Goal: Task Accomplishment & Management: Use online tool/utility

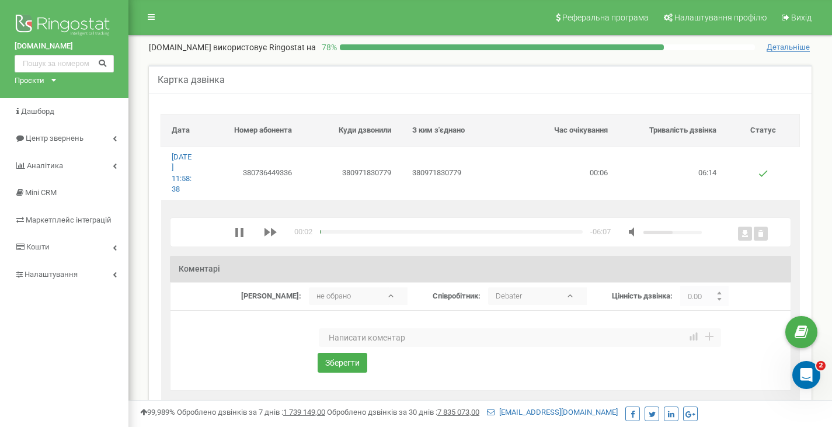
click at [694, 232] on div "media player" at bounding box center [673, 233] width 58 height 4
drag, startPoint x: 694, startPoint y: 232, endPoint x: 704, endPoint y: 232, distance: 10.5
click at [704, 232] on div "00:03 x -06:06" at bounding box center [483, 232] width 569 height 11
click at [235, 235] on icon "media player" at bounding box center [239, 232] width 8 height 9
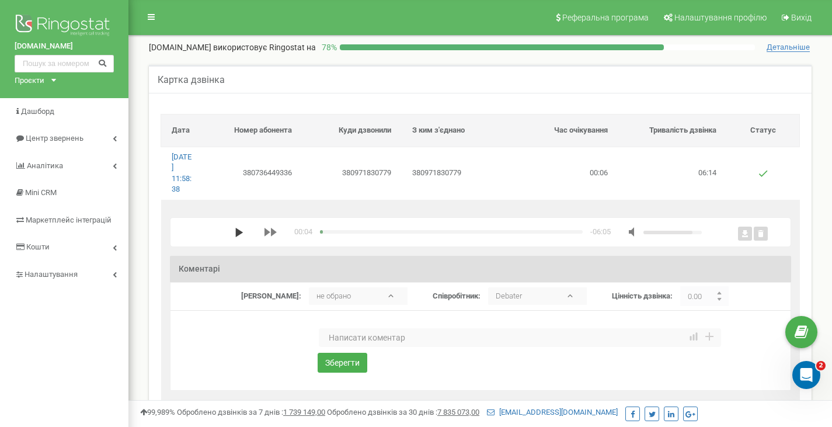
click at [240, 229] on icon "media player" at bounding box center [239, 232] width 9 height 9
click at [271, 234] on polygon "media player" at bounding box center [274, 232] width 6 height 9
click at [238, 234] on icon "media player" at bounding box center [239, 232] width 9 height 9
click at [238, 234] on polygon "media player" at bounding box center [239, 232] width 8 height 9
click at [238, 234] on icon "media player" at bounding box center [239, 232] width 9 height 9
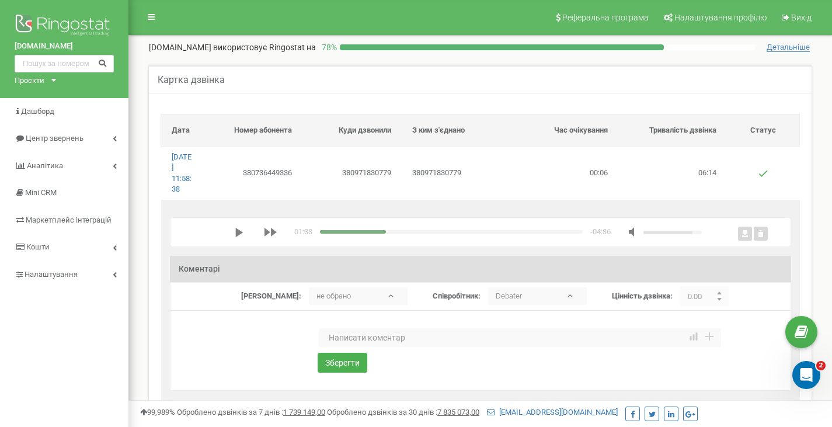
click at [224, 230] on div "01:33 x 1.5 -04:36" at bounding box center [483, 232] width 569 height 11
click at [235, 234] on polygon "media player" at bounding box center [239, 232] width 8 height 9
click at [235, 234] on icon "media player" at bounding box center [239, 232] width 8 height 9
click at [235, 234] on polygon "media player" at bounding box center [239, 232] width 8 height 9
click at [239, 232] on icon "media player" at bounding box center [239, 232] width 8 height 9
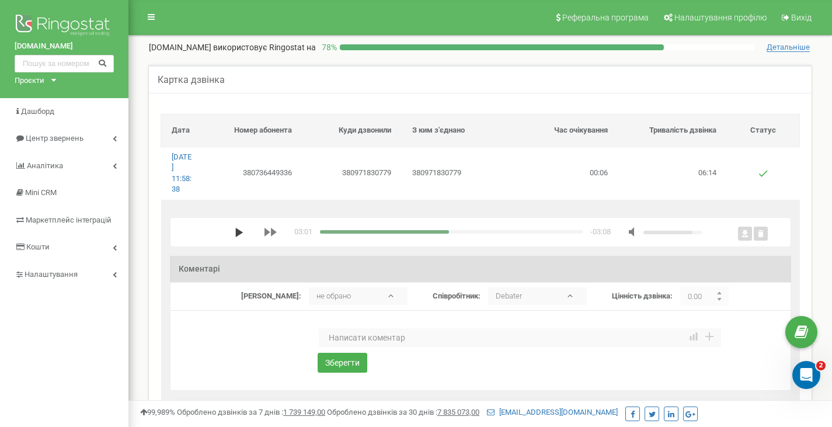
click at [239, 231] on icon "media player" at bounding box center [239, 232] width 9 height 9
click at [238, 232] on icon "media player" at bounding box center [239, 232] width 9 height 9
click at [237, 230] on polygon "media player" at bounding box center [239, 232] width 8 height 9
click at [701, 232] on div "media player" at bounding box center [673, 233] width 58 height 4
click at [699, 232] on div "media player" at bounding box center [673, 233] width 58 height 4
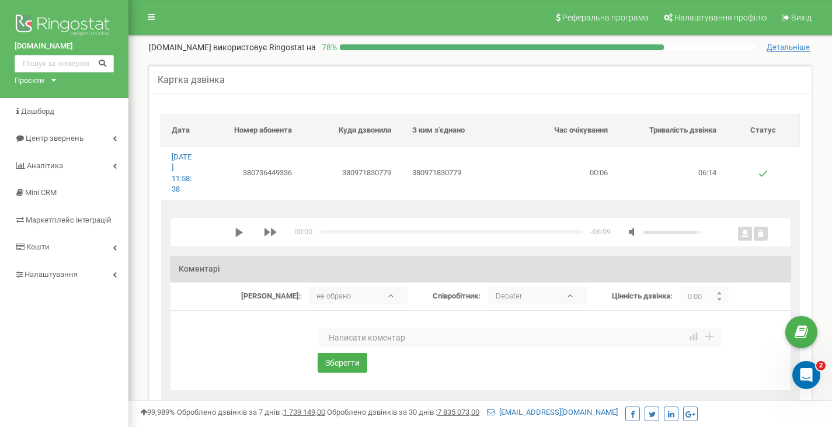
click at [548, 232] on div "media player" at bounding box center [451, 232] width 263 height 4
click at [531, 232] on div "media player" at bounding box center [434, 232] width 228 height 4
click at [235, 231] on polygon "media player" at bounding box center [239, 232] width 8 height 9
click at [269, 232] on polygon "media player" at bounding box center [268, 232] width 6 height 9
click at [701, 234] on div "media player" at bounding box center [673, 233] width 58 height 4
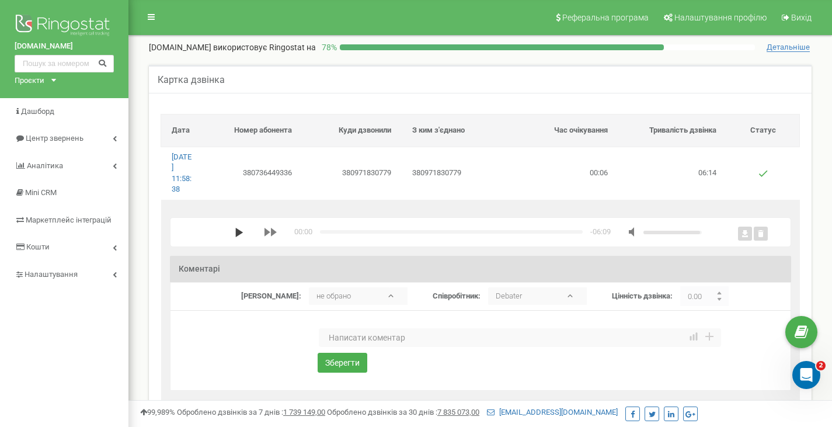
click at [235, 232] on polygon "media player" at bounding box center [239, 232] width 8 height 9
click at [269, 232] on icon "media player" at bounding box center [269, 232] width 18 height 9
drag, startPoint x: 237, startPoint y: 228, endPoint x: 214, endPoint y: 229, distance: 23.4
click at [214, 229] on div "01:04 x 1.5 -05:05" at bounding box center [483, 232] width 569 height 11
click at [238, 232] on icon "media player" at bounding box center [239, 232] width 9 height 9
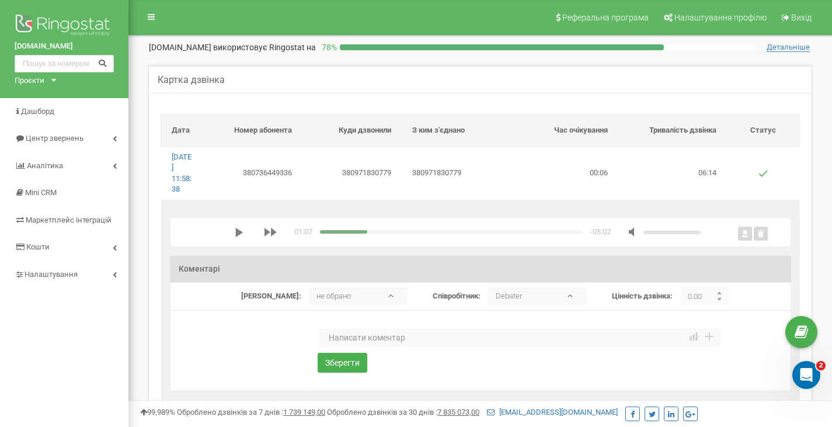
click at [238, 232] on polygon "media player" at bounding box center [239, 232] width 8 height 9
click at [238, 232] on icon "media player" at bounding box center [239, 232] width 9 height 9
click at [238, 232] on polygon "media player" at bounding box center [239, 232] width 8 height 9
click at [238, 232] on icon "media player" at bounding box center [239, 232] width 9 height 9
click at [235, 232] on polygon "media player" at bounding box center [239, 232] width 8 height 9
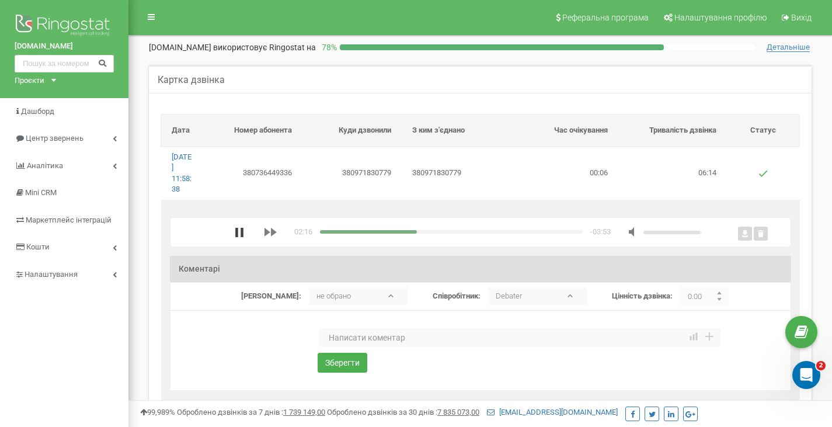
click at [235, 234] on icon "media player" at bounding box center [239, 232] width 9 height 9
click at [238, 233] on polygon "media player" at bounding box center [239, 232] width 8 height 9
click at [238, 232] on icon "media player" at bounding box center [239, 232] width 9 height 9
click at [237, 230] on polygon "media player" at bounding box center [239, 232] width 8 height 9
click at [237, 230] on icon "media player" at bounding box center [239, 232] width 9 height 9
